Goal: Transaction & Acquisition: Purchase product/service

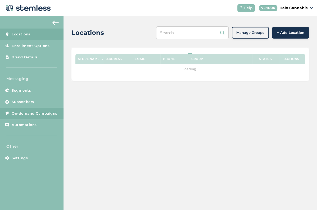
click at [27, 116] on link "On-demand Campaigns" at bounding box center [31, 114] width 63 height 12
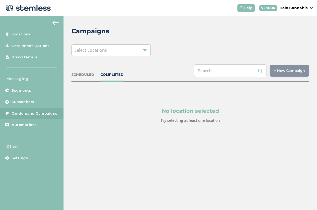
click at [123, 48] on div "Select Locations" at bounding box center [110, 50] width 79 height 12
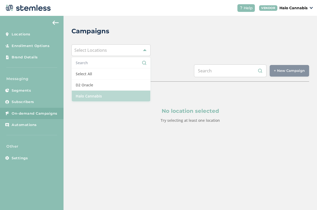
click at [87, 97] on li "Halo Cannabis" at bounding box center [111, 96] width 79 height 11
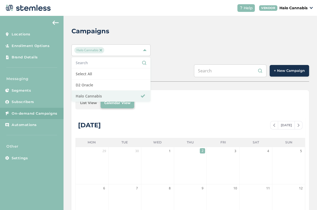
click at [285, 65] on button "+ New Campaign" at bounding box center [288, 71] width 39 height 12
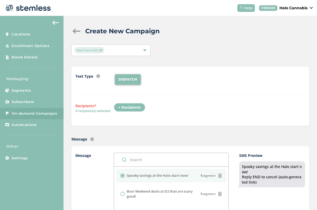
click at [126, 106] on div "+ Recipients" at bounding box center [129, 107] width 31 height 9
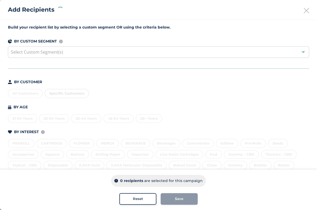
click at [20, 92] on div "All Customers Specific Customers" at bounding box center [158, 92] width 301 height 11
click at [129, 79] on div "BY CUSTOMER" at bounding box center [158, 82] width 301 height 6
click at [26, 91] on div "All Customers" at bounding box center [25, 93] width 35 height 9
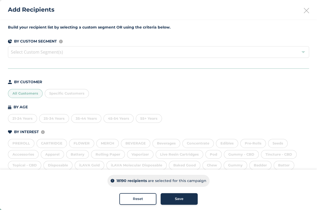
click at [180, 202] on button "Save" at bounding box center [179, 199] width 37 height 12
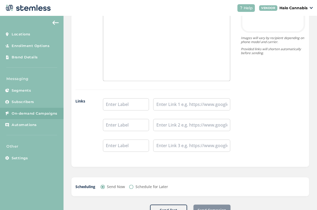
scroll to position [417, 0]
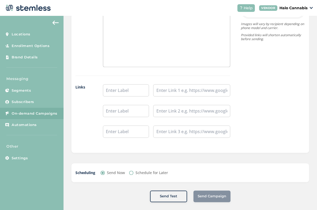
click at [129, 171] on input "Schedule for Later" at bounding box center [131, 173] width 4 height 4
radio input "true"
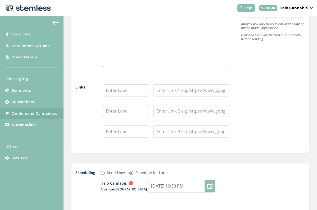
click at [207, 185] on div at bounding box center [209, 186] width 11 height 13
click at [213, 183] on div at bounding box center [209, 186] width 11 height 13
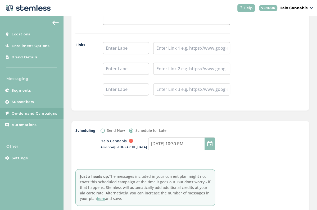
scroll to position [464, 0]
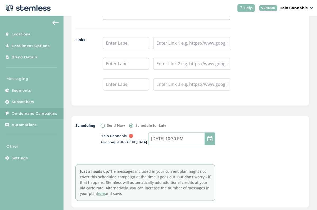
click at [168, 135] on input "[DATE] 10:30 PM" at bounding box center [181, 138] width 67 height 13
select select "22"
select select "30"
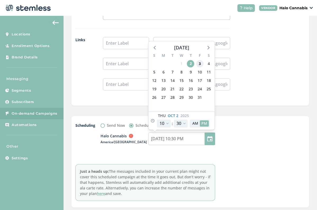
click at [198, 61] on span "3" at bounding box center [199, 63] width 7 height 7
type input "[DATE] 10:30 PM"
click at [169, 120] on select "12 1 2 3 4 5 6 7 8 9 10 11" at bounding box center [164, 124] width 14 height 8
select select "21"
click at [157, 120] on select "12 1 2 3 4 5 6 7 8 9 10 11" at bounding box center [164, 124] width 14 height 8
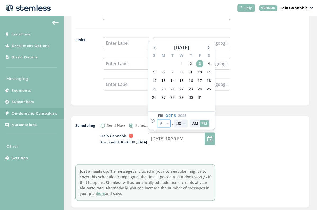
type input "[DATE] 9:30 PM"
select select "21"
click at [184, 123] on select "00 05 10 15 20 25 30 35 40 45 50 55" at bounding box center [181, 124] width 14 height 8
select select "0"
click at [174, 120] on select "00 05 10 15 20 25 30 35 40 45 50 55" at bounding box center [181, 124] width 14 height 8
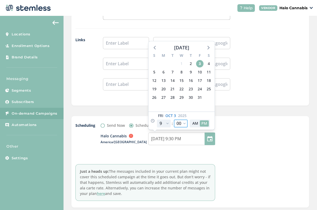
type input "[DATE] 9:00 PM"
select select "0"
click at [195, 122] on button "AM" at bounding box center [195, 123] width 9 height 6
type input "[DATE] 9:00 AM"
select select "9"
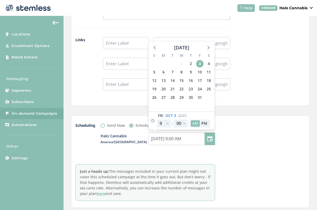
click at [232, 123] on div at bounding box center [265, 162] width 79 height 78
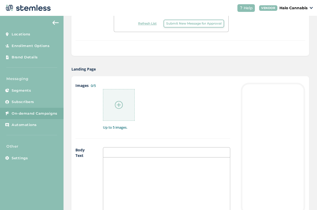
scroll to position [224, 0]
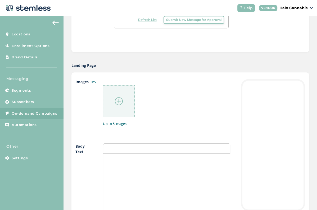
click at [127, 90] on div at bounding box center [119, 101] width 32 height 32
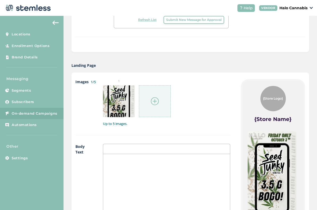
click at [161, 98] on div at bounding box center [155, 101] width 32 height 32
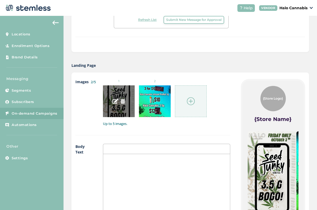
click at [122, 100] on img at bounding box center [122, 101] width 5 height 5
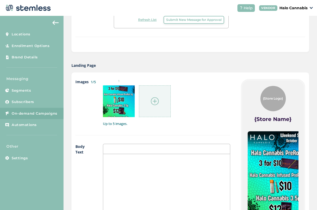
click at [161, 97] on div at bounding box center [155, 101] width 32 height 32
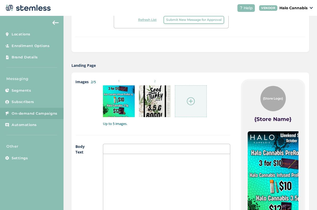
click at [178, 92] on div at bounding box center [191, 101] width 32 height 32
click at [187, 99] on img at bounding box center [191, 101] width 8 height 8
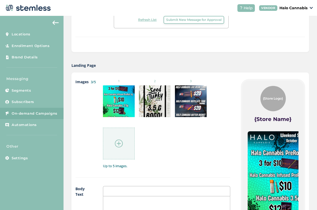
click at [107, 138] on div at bounding box center [119, 144] width 32 height 32
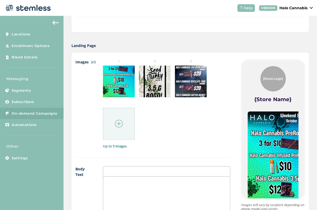
scroll to position [242, 0]
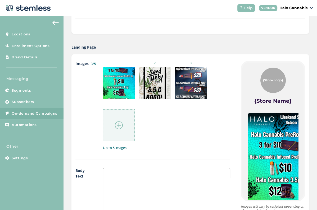
click at [113, 118] on div at bounding box center [119, 125] width 32 height 32
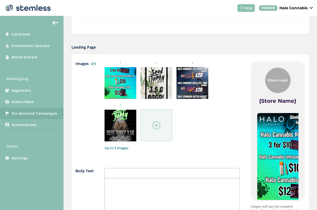
click at [162, 116] on div at bounding box center [156, 125] width 32 height 32
click at [152, 121] on img at bounding box center [156, 125] width 8 height 8
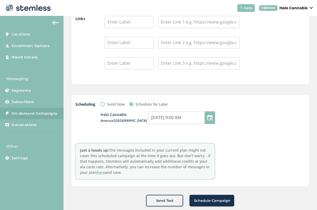
scroll to position [532, 0]
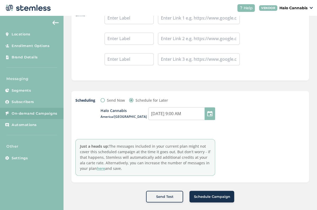
click at [217, 194] on span "Schedule Campaign" at bounding box center [212, 196] width 36 height 5
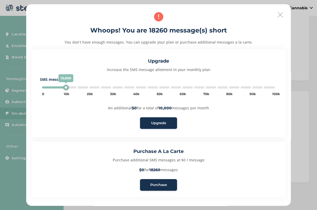
type input "20000"
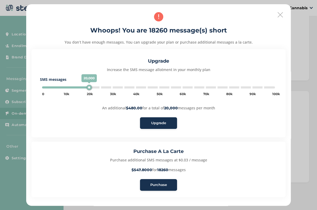
click at [167, 183] on div "Purchase" at bounding box center [158, 184] width 29 height 5
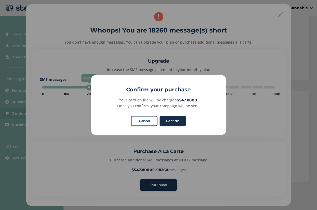
click at [178, 120] on button "Confirm" at bounding box center [172, 121] width 26 height 10
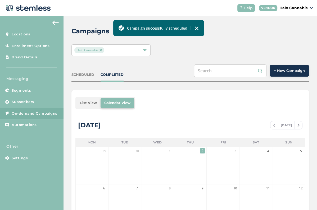
click at [101, 50] on img at bounding box center [100, 50] width 3 height 3
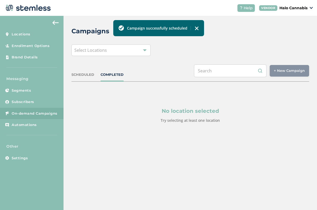
click at [145, 51] on div at bounding box center [145, 50] width 4 height 4
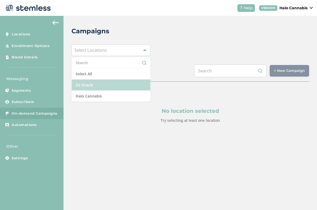
click at [99, 83] on li "D2 Oracle" at bounding box center [111, 85] width 79 height 11
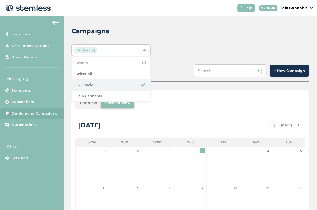
click at [293, 74] on button "+ New Campaign" at bounding box center [288, 71] width 39 height 12
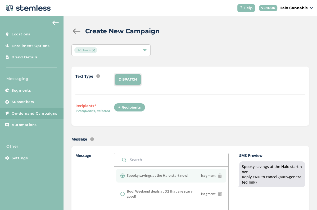
click at [126, 106] on div "+ Recipients" at bounding box center [129, 107] width 31 height 9
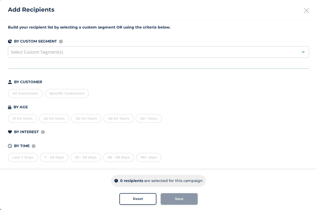
click at [29, 93] on div "All Customers" at bounding box center [25, 93] width 35 height 9
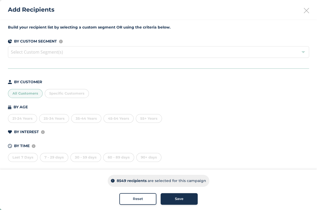
click at [178, 197] on span "Save" at bounding box center [179, 198] width 8 height 5
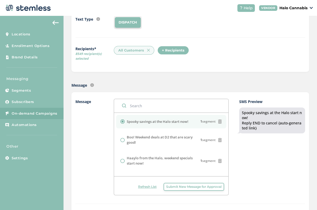
scroll to position [57, 0]
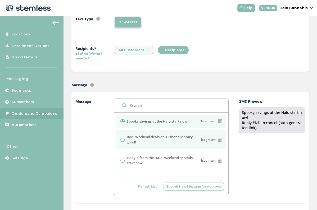
click at [121, 138] on input "radio" at bounding box center [122, 140] width 4 height 4
radio input "true"
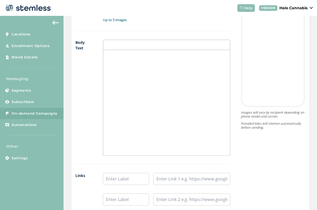
scroll to position [417, 0]
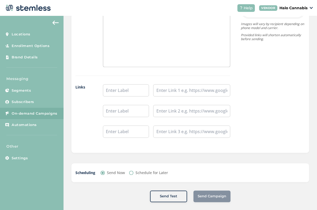
click at [130, 172] on input "Schedule for Later" at bounding box center [131, 173] width 4 height 4
radio input "true"
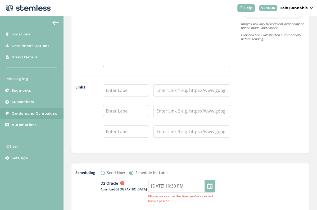
click at [213, 181] on div at bounding box center [209, 186] width 11 height 13
click at [184, 181] on input "[DATE] 10:30 PM" at bounding box center [181, 186] width 67 height 13
select select "22"
select select "30"
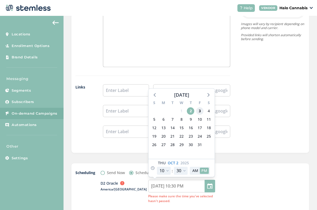
click at [201, 109] on span "3" at bounding box center [199, 110] width 7 height 7
type input "[DATE] 10:30 PM"
click at [163, 167] on select "12 1 2 3 4 5 6 7 8 9 10 11" at bounding box center [164, 171] width 14 height 8
select select "21"
click at [157, 167] on select "12 1 2 3 4 5 6 7 8 9 10 11" at bounding box center [164, 171] width 14 height 8
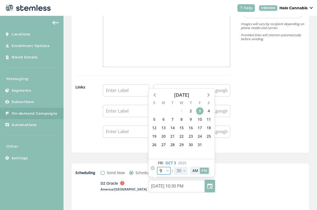
type input "[DATE] 9:30 PM"
select select "21"
click at [180, 167] on select "00 05 10 15 20 25 30 35 40 45 50 55" at bounding box center [181, 171] width 14 height 8
select select "0"
click at [174, 167] on select "00 05 10 15 20 25 30 35 40 45 50 55" at bounding box center [181, 171] width 14 height 8
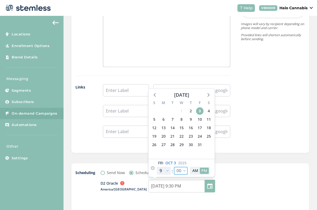
type input "[DATE] 9:00 PM"
select select "0"
click at [194, 168] on button "AM" at bounding box center [195, 171] width 9 height 6
type input "[DATE] 9:00 AM"
select select "9"
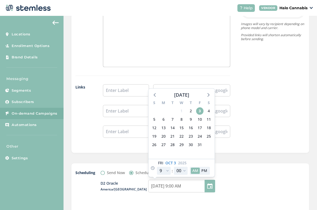
click at [245, 149] on div "Images 0/5 Up to 5 images. Body Text Links Images will vary by recipient depend…" at bounding box center [189, 16] width 237 height 273
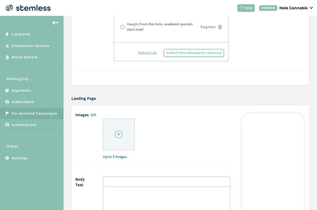
scroll to position [181, 0]
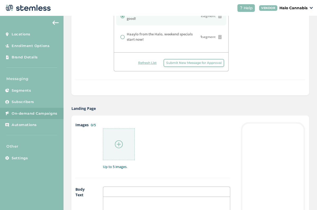
click at [123, 142] on img at bounding box center [119, 144] width 8 height 8
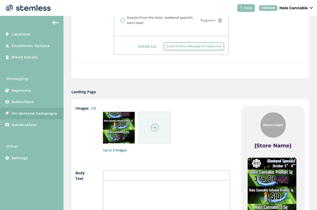
scroll to position [202, 0]
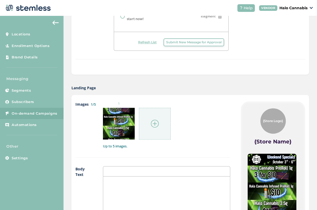
click at [150, 113] on div at bounding box center [155, 124] width 32 height 32
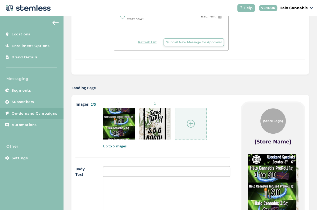
click at [195, 129] on div at bounding box center [191, 124] width 32 height 32
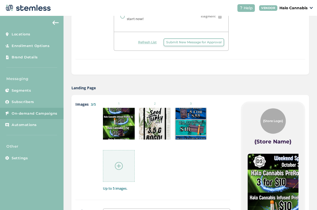
click at [109, 162] on div at bounding box center [119, 166] width 32 height 32
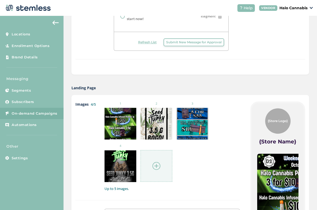
click at [152, 167] on img at bounding box center [156, 166] width 8 height 8
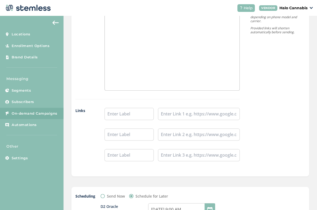
scroll to position [529, 0]
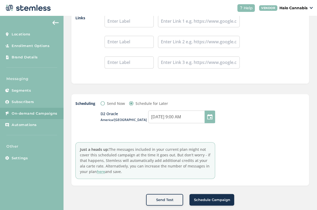
click at [215, 197] on span "Schedule Campaign" at bounding box center [212, 199] width 36 height 5
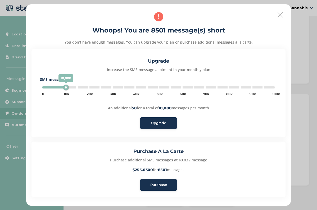
click at [162, 186] on span "Purchase" at bounding box center [158, 184] width 17 height 5
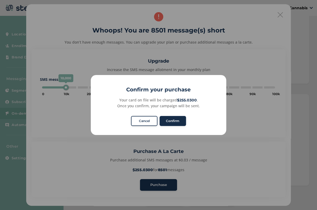
click at [178, 118] on button "Confirm" at bounding box center [172, 121] width 26 height 10
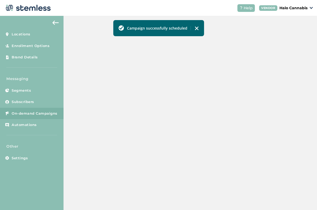
scroll to position [139, 0]
